Goal: Check status: Check status

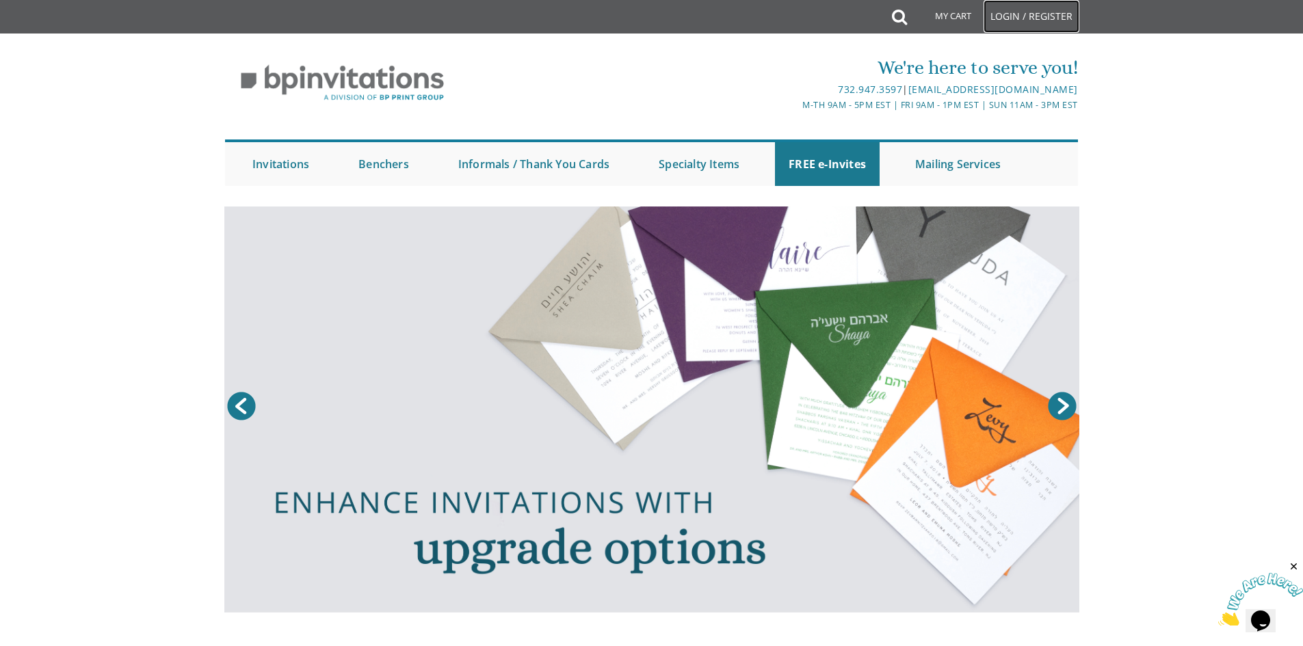
click at [1008, 12] on link "Login / Register" at bounding box center [1032, 16] width 96 height 33
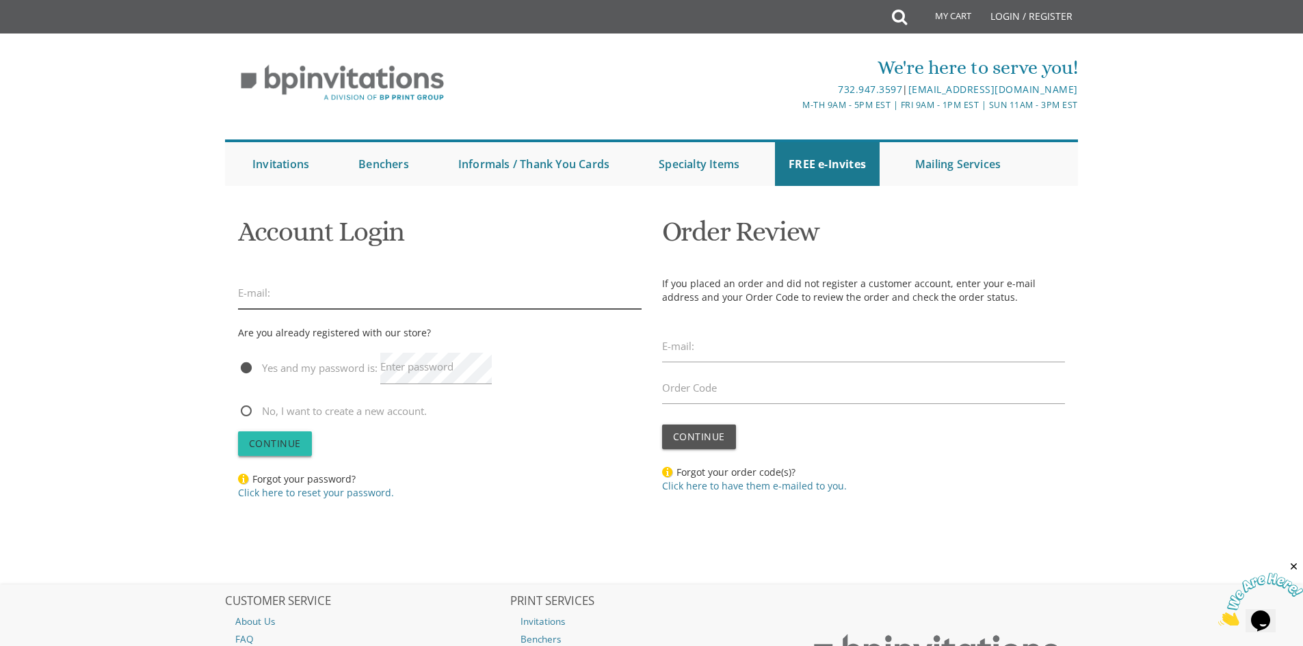
type input "neche.schwarz@gmail.com"
click at [289, 443] on span "Continue" at bounding box center [275, 443] width 52 height 13
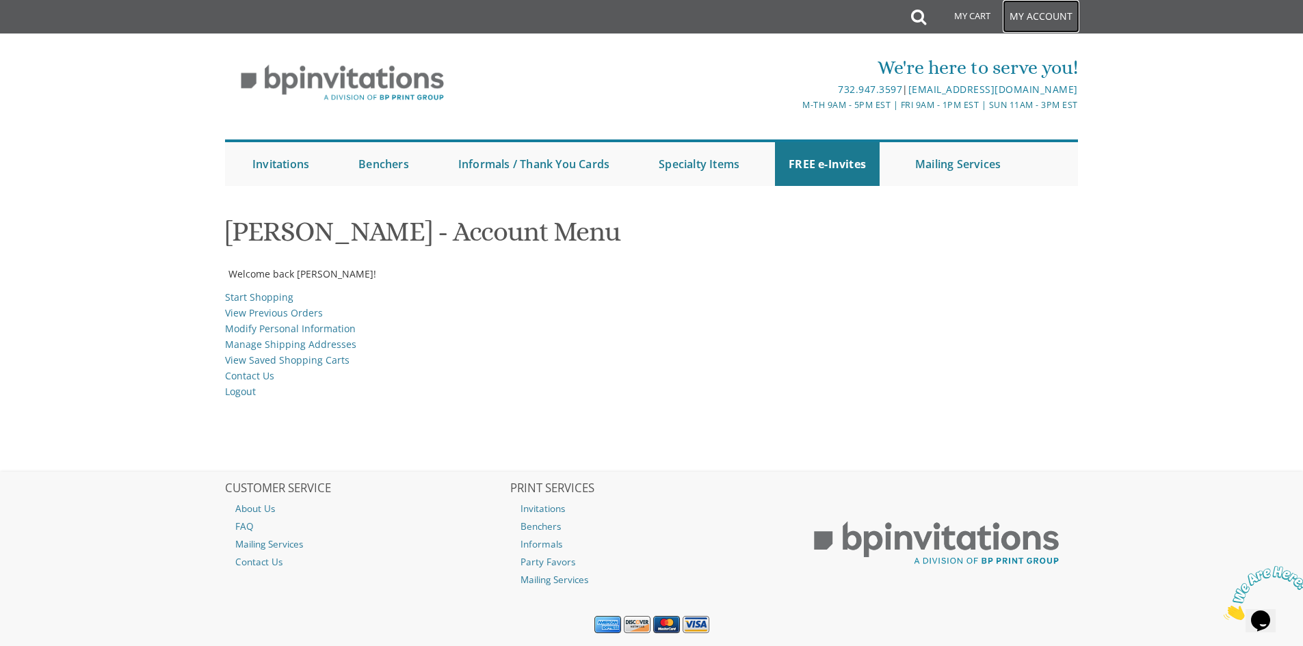
click at [1061, 15] on link "My Account" at bounding box center [1041, 16] width 77 height 33
click at [1042, 17] on link "My Account" at bounding box center [1041, 16] width 77 height 33
click at [246, 314] on link "View Previous Orders" at bounding box center [274, 312] width 98 height 13
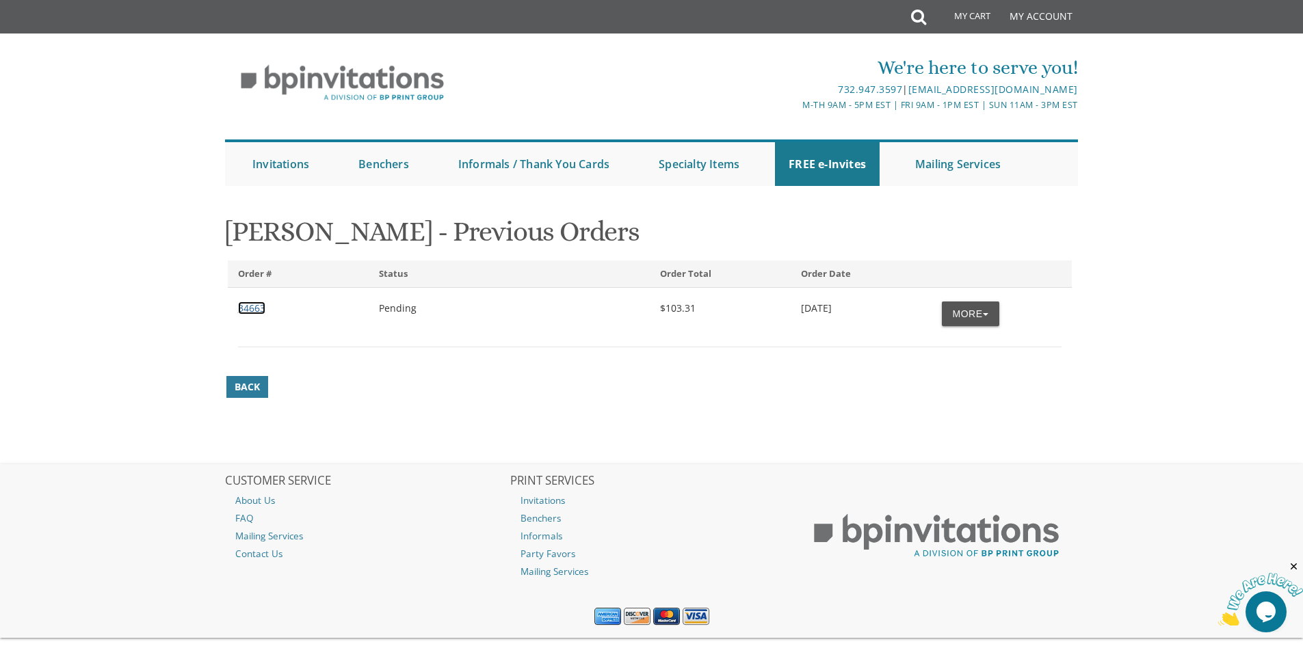
click at [259, 307] on link "34663" at bounding box center [251, 308] width 27 height 13
